Goal: Information Seeking & Learning: Understand process/instructions

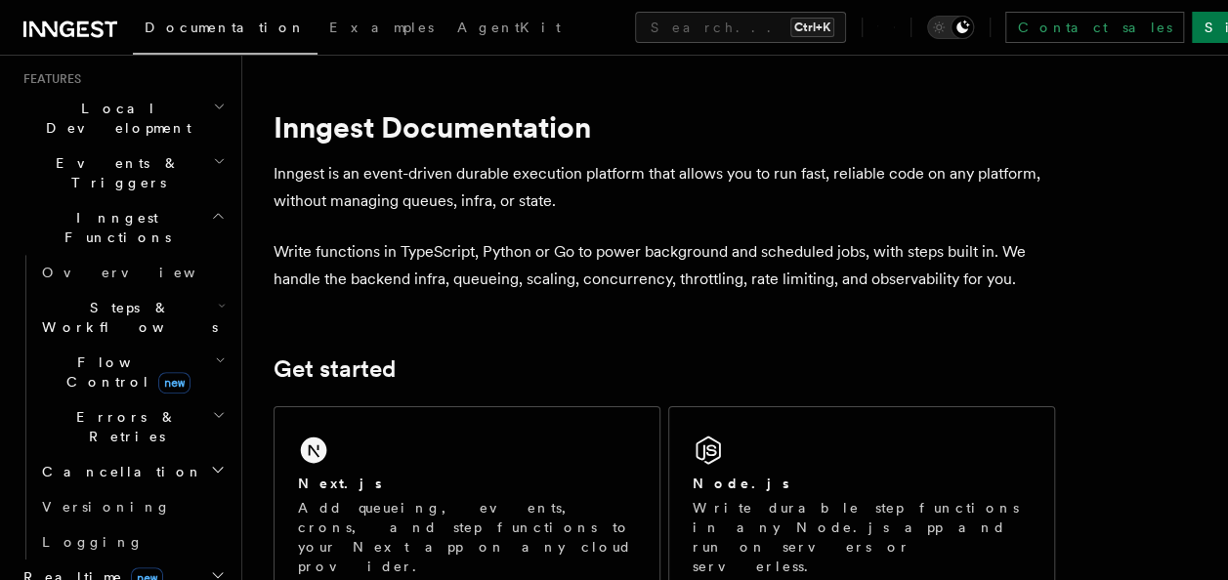
scroll to position [293, 0]
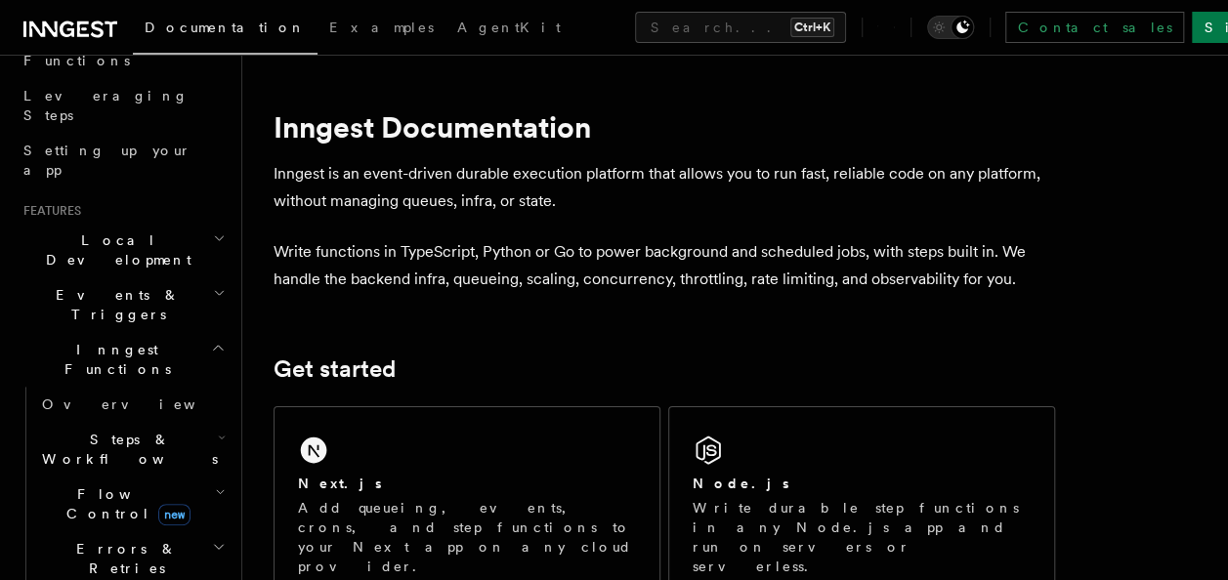
click at [104, 230] on span "Local Development" at bounding box center [114, 249] width 197 height 39
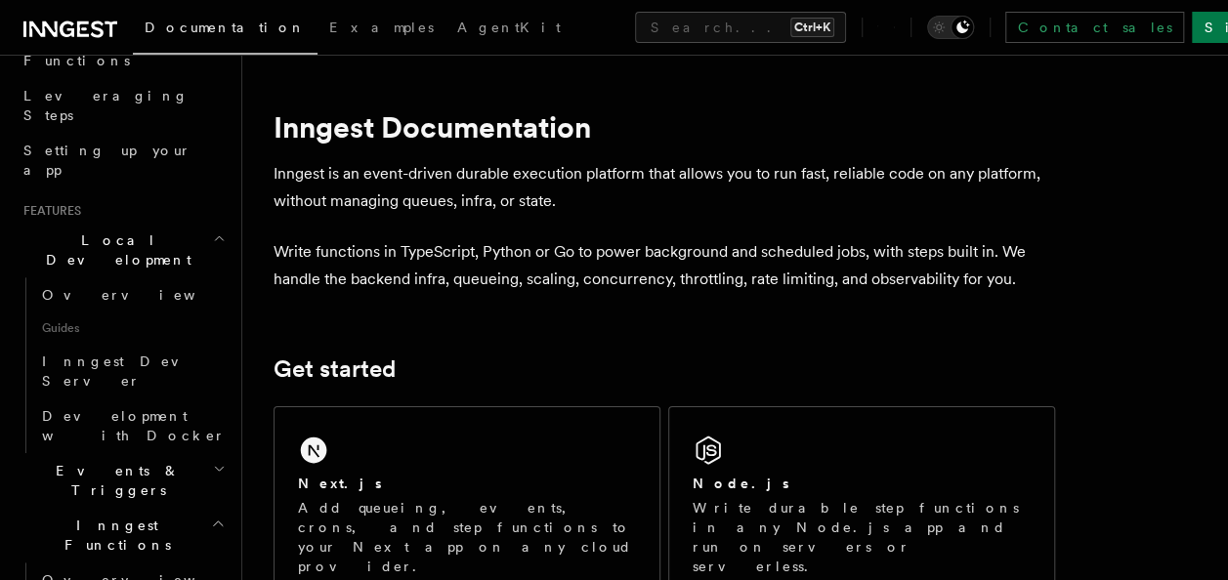
click at [104, 230] on span "Local Development" at bounding box center [114, 249] width 197 height 39
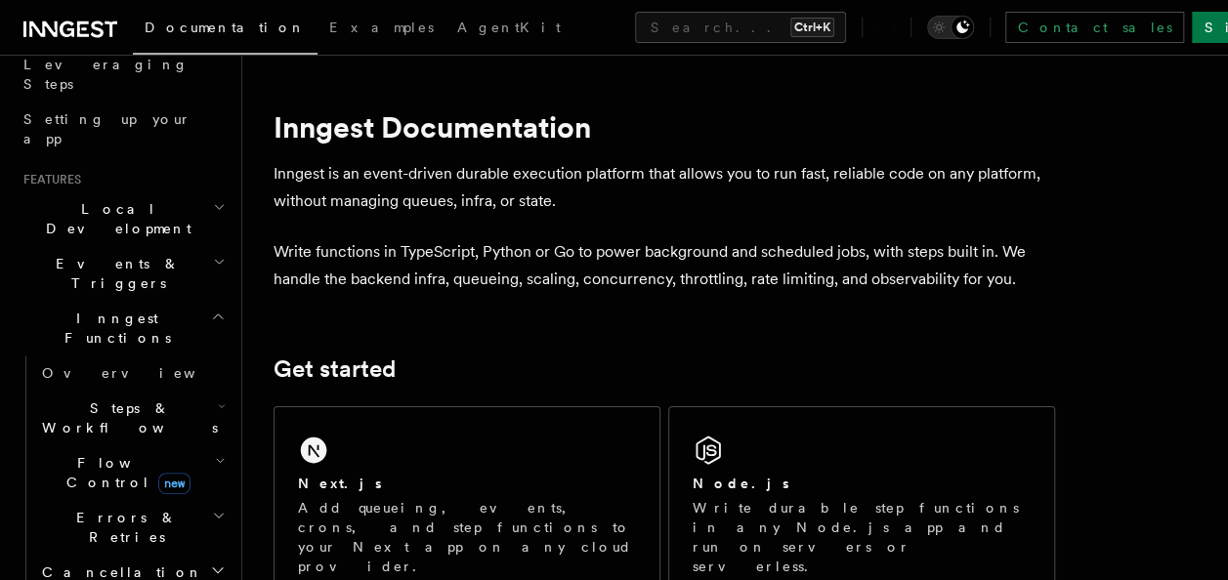
scroll to position [488, 0]
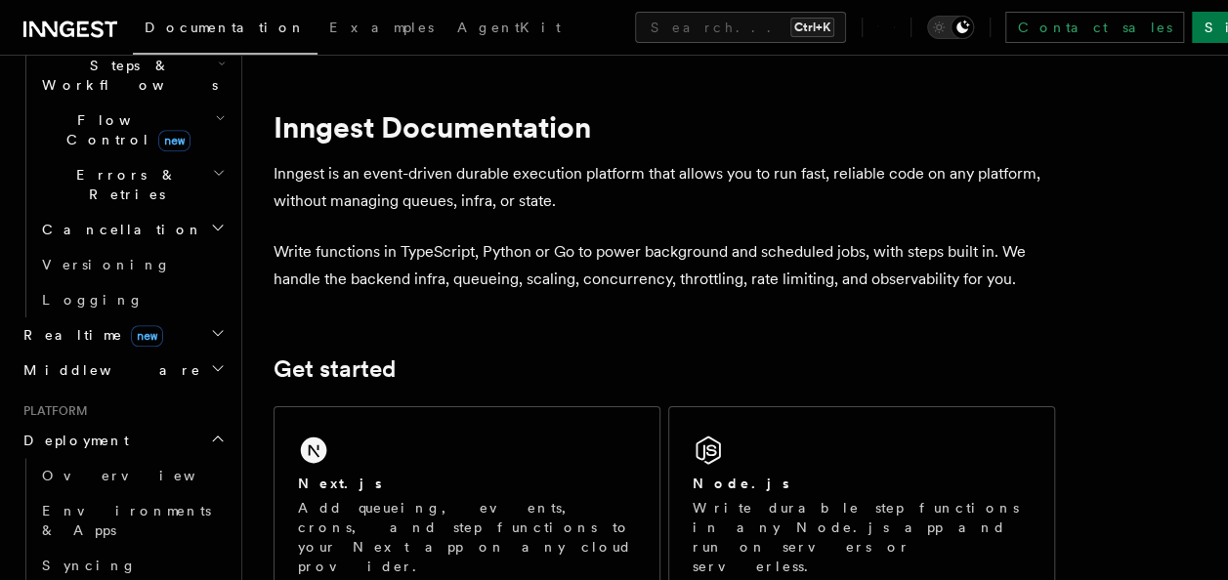
scroll to position [684, 0]
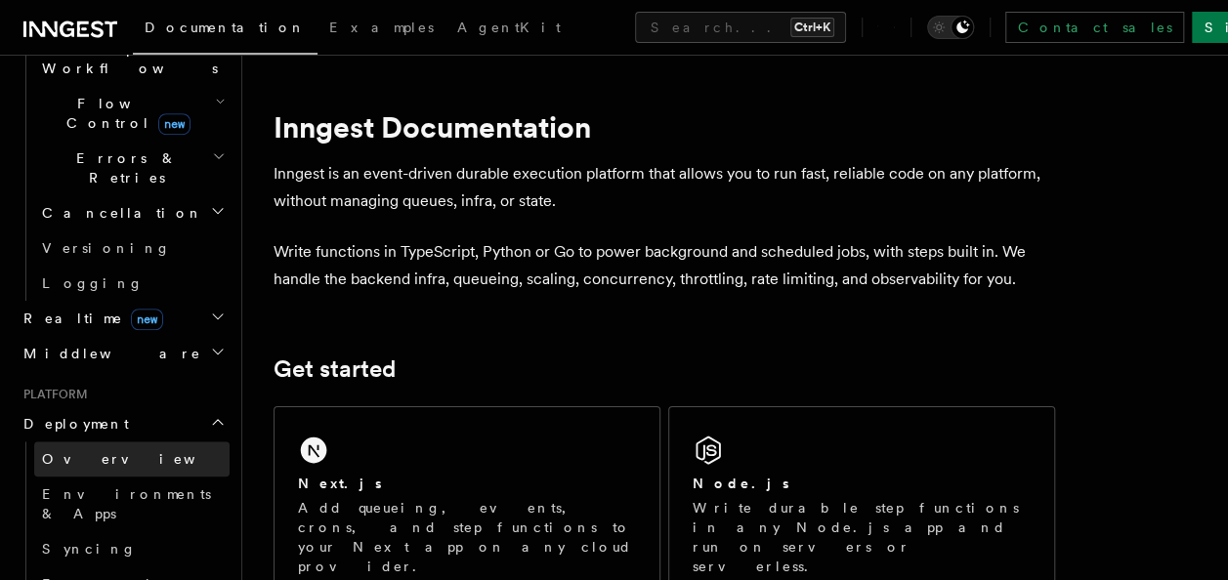
click at [88, 451] on span "Overview" at bounding box center [142, 459] width 201 height 16
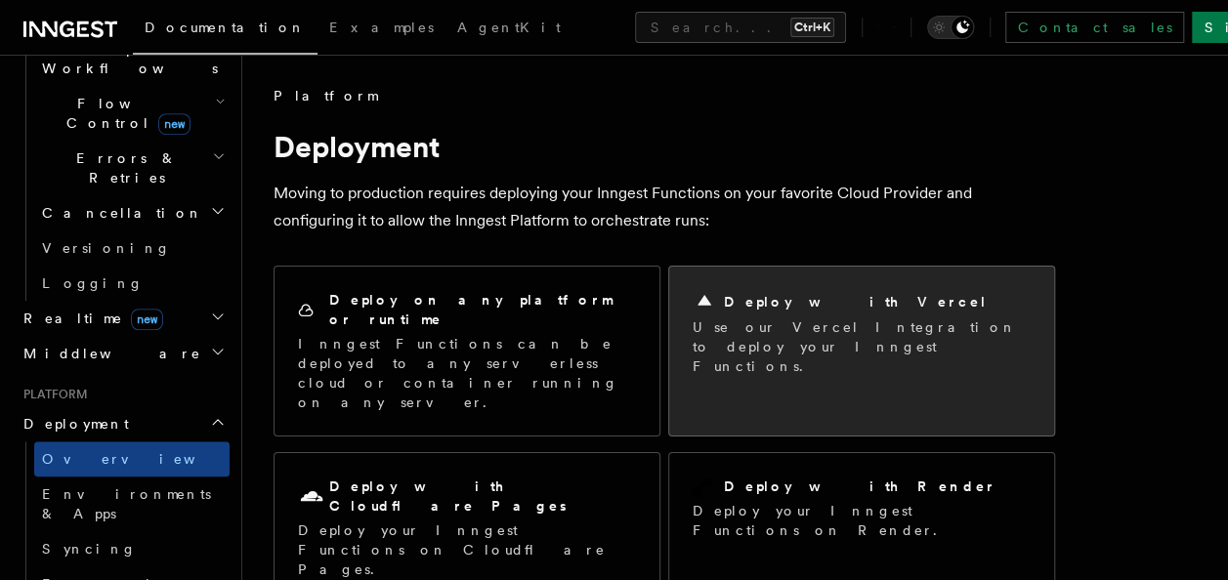
click at [856, 316] on div "Deploy with Vercel Use our Vercel Integration to deploy your Inngest Functions." at bounding box center [861, 333] width 338 height 86
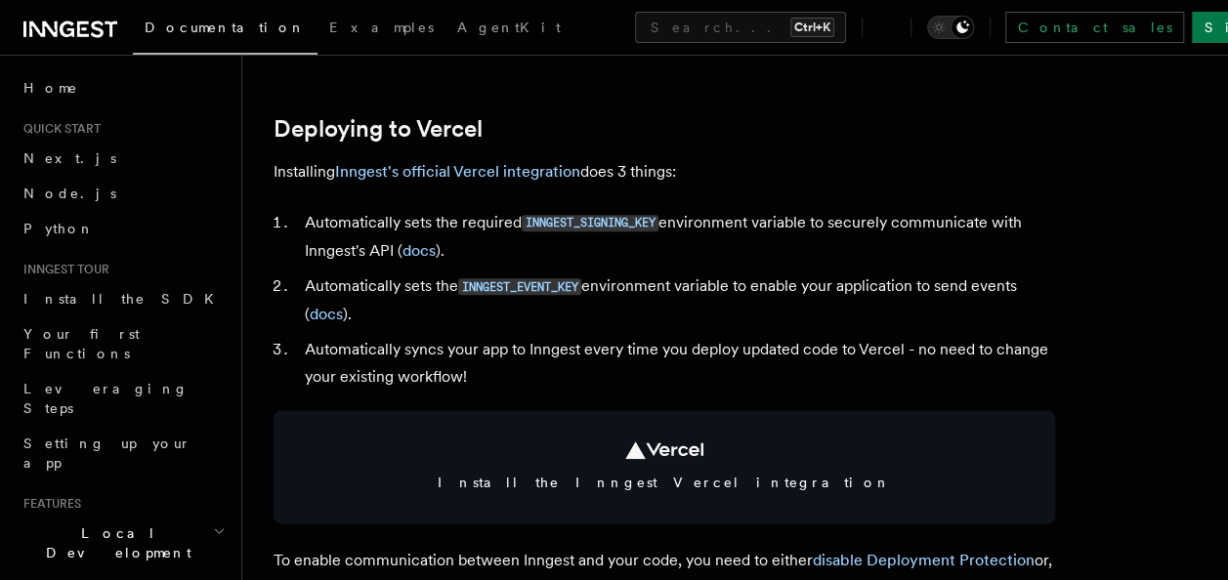
scroll to position [879, 0]
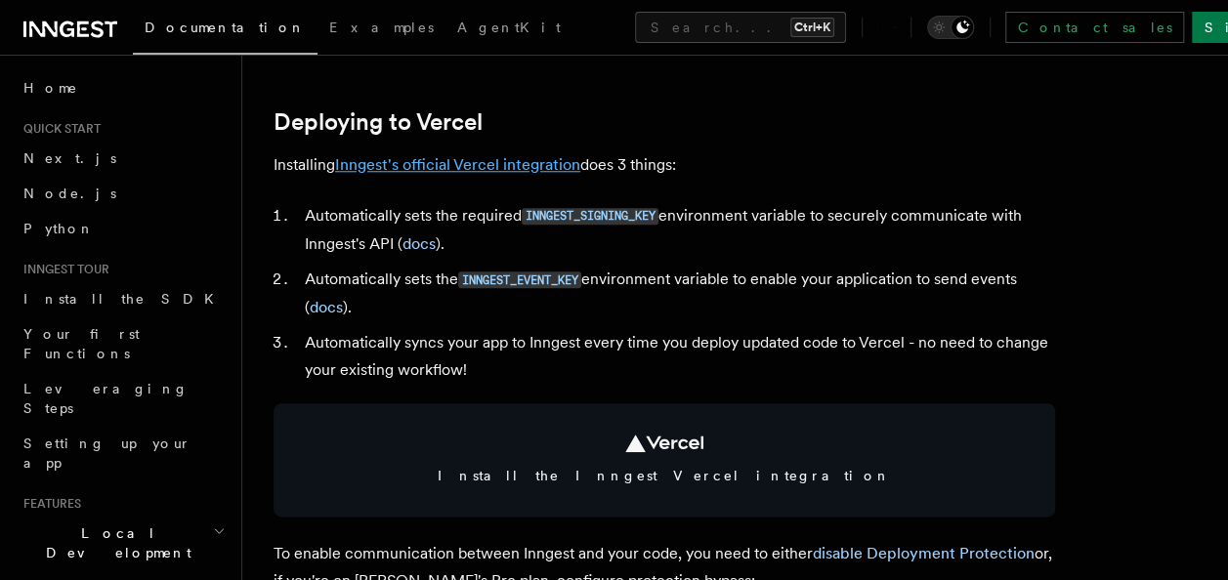
click at [484, 156] on link "Inngest's official Vercel integration" at bounding box center [457, 164] width 245 height 19
